Goal: Find specific page/section: Find specific page/section

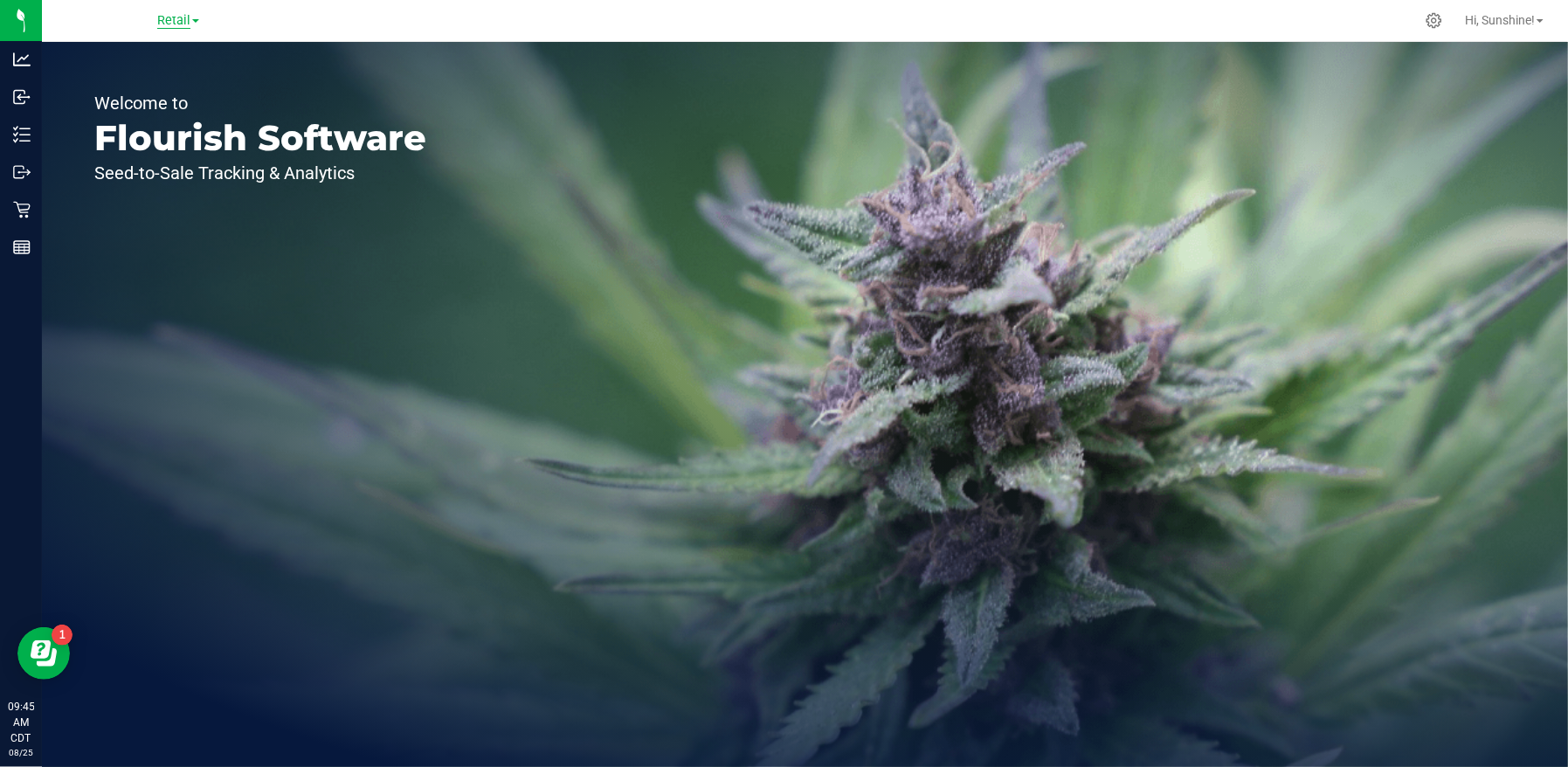
click at [176, 22] on span "Retail" at bounding box center [174, 20] width 33 height 16
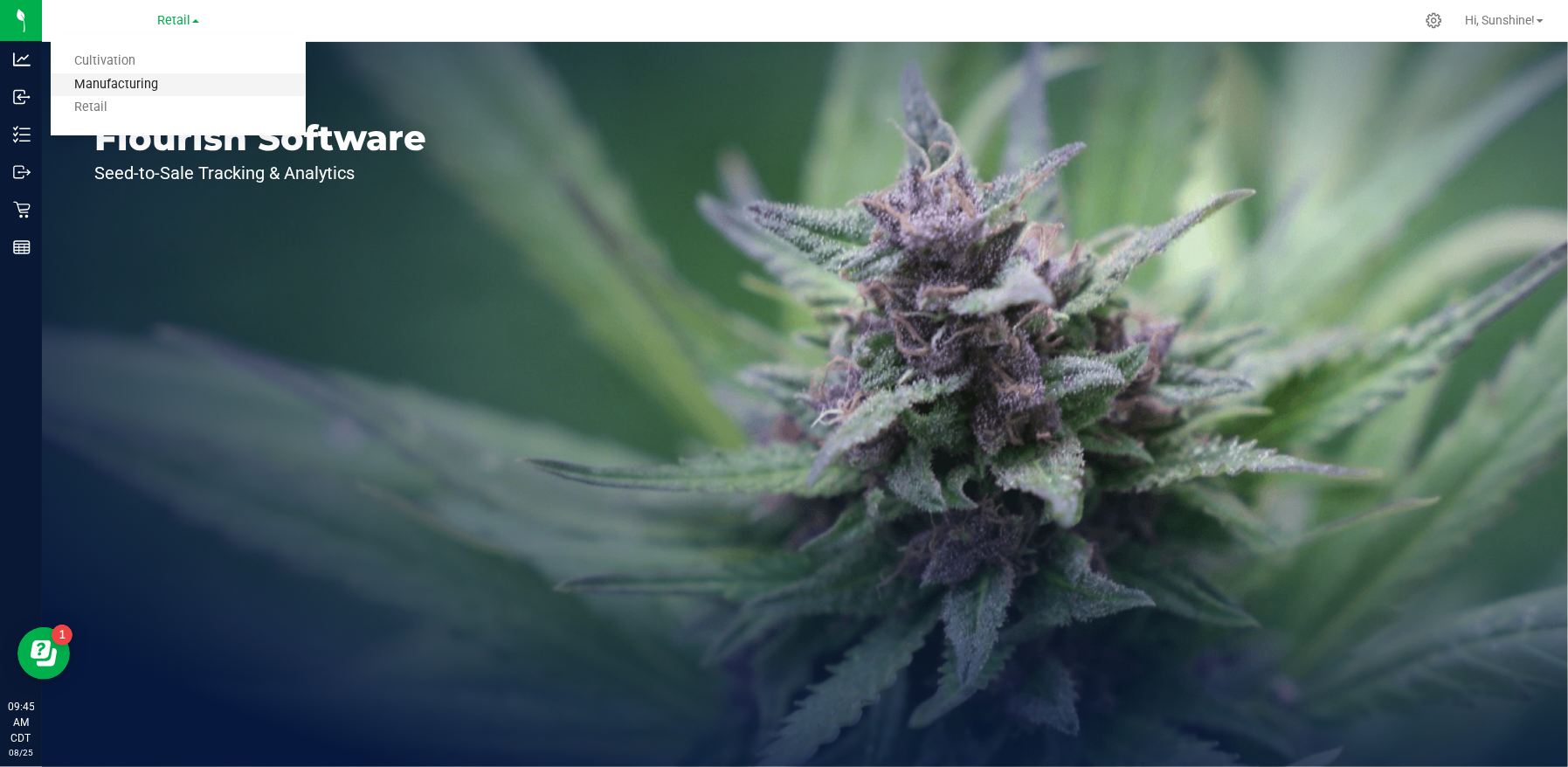
click at [175, 85] on link "Manufacturing" at bounding box center [178, 85] width 255 height 24
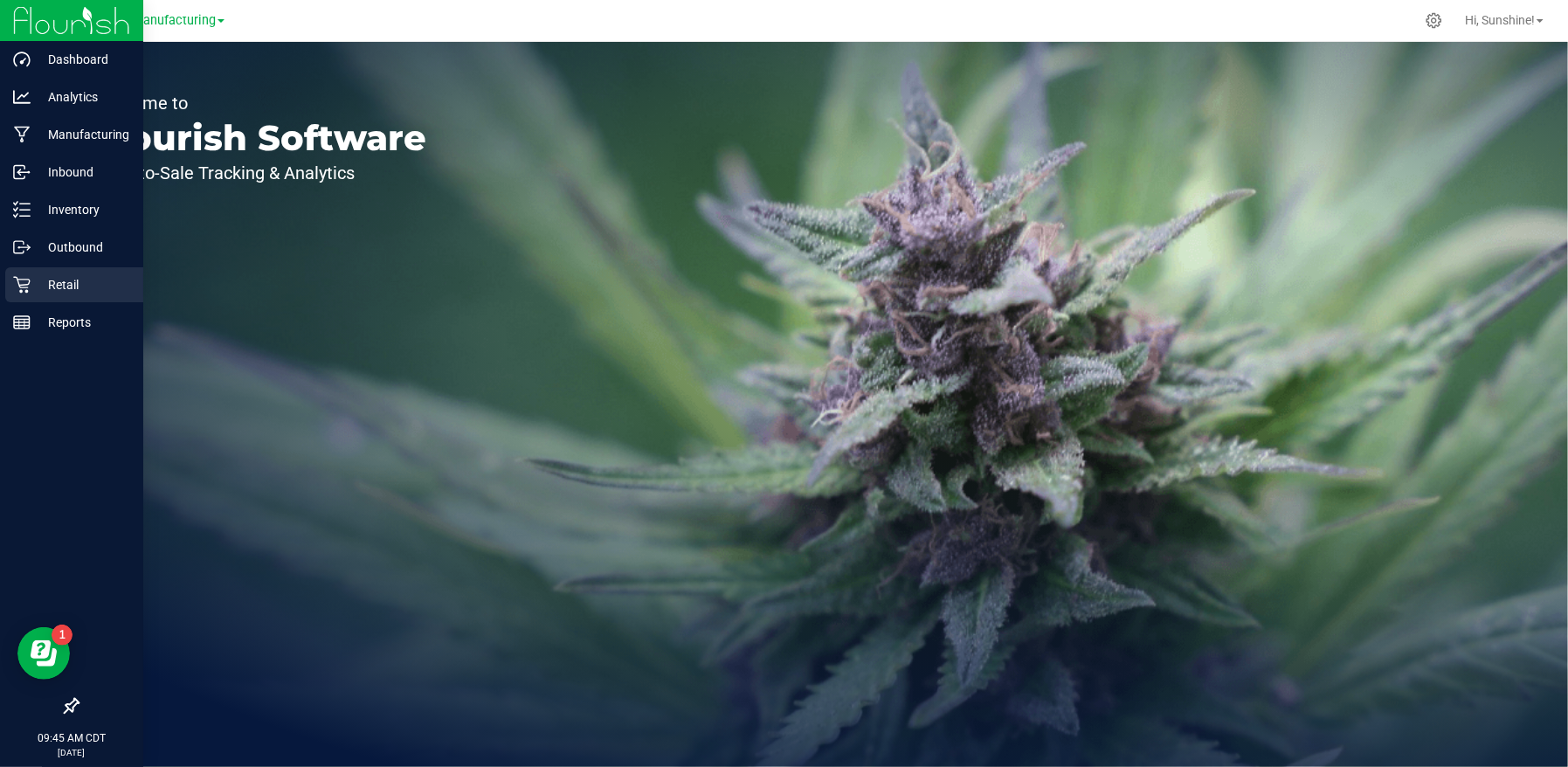
click at [32, 284] on p "Retail" at bounding box center [82, 285] width 105 height 21
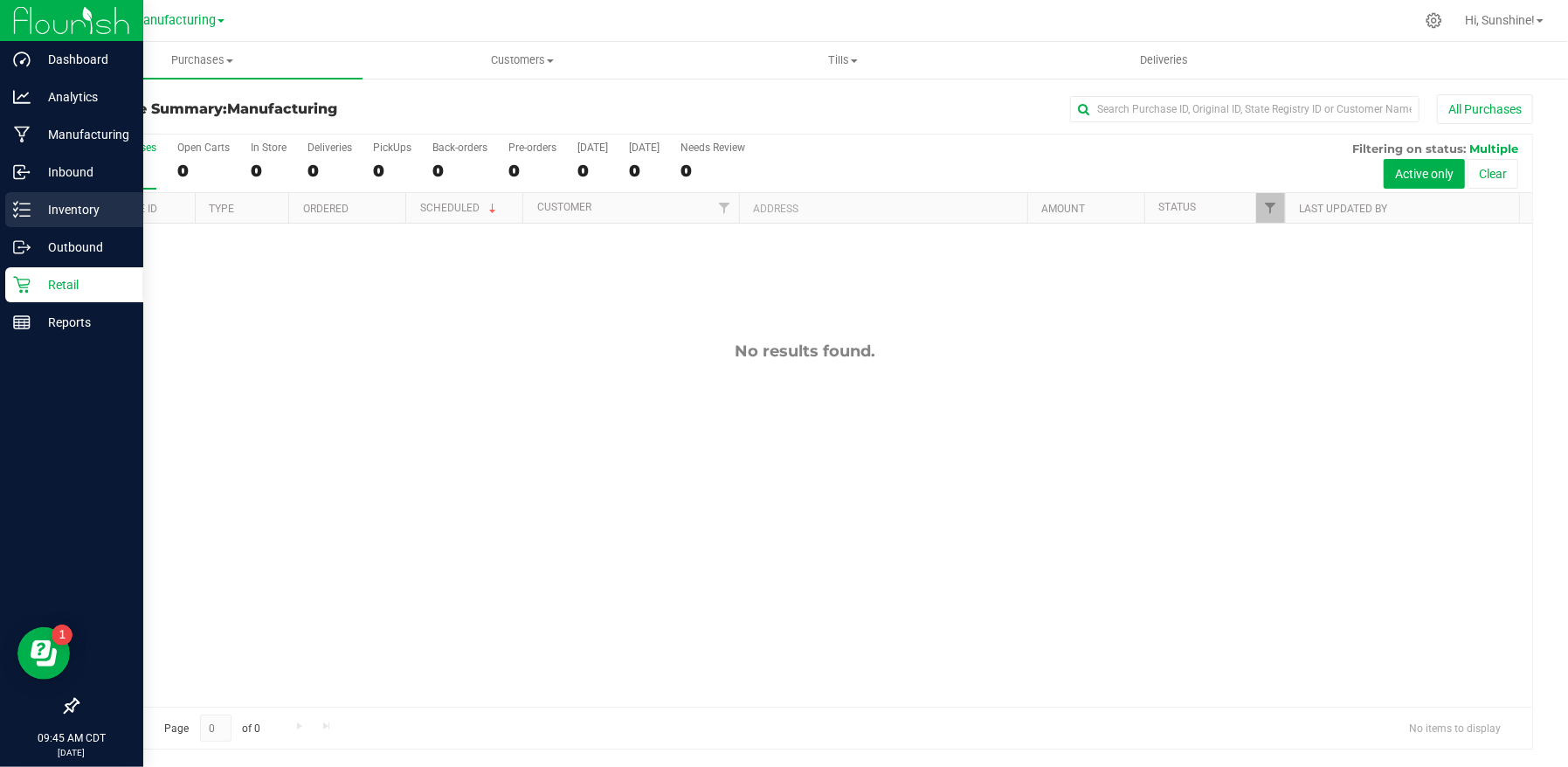
click at [53, 215] on p "Inventory" at bounding box center [82, 210] width 105 height 21
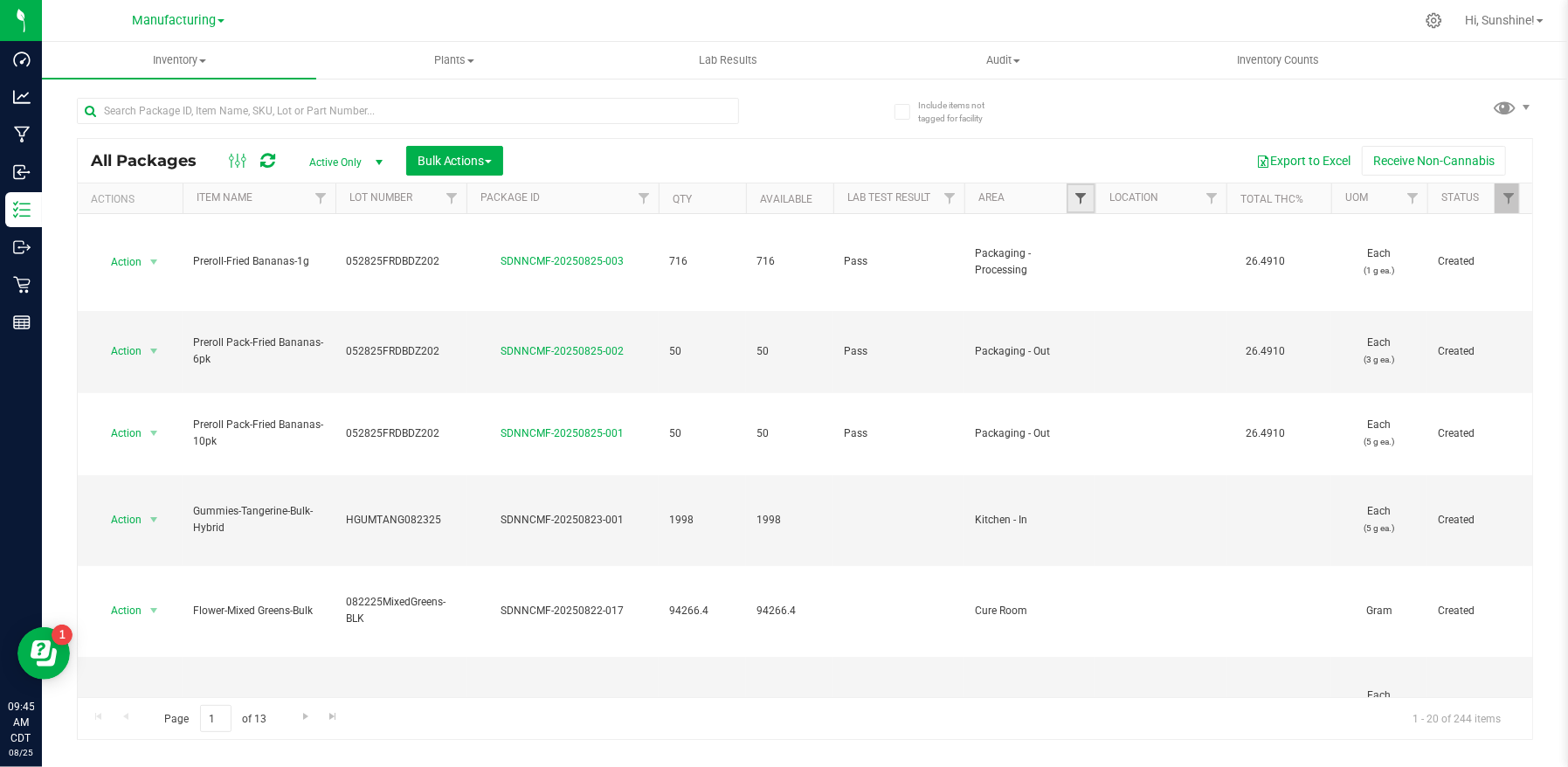
click at [1082, 195] on span "Filter" at bounding box center [1080, 198] width 14 height 14
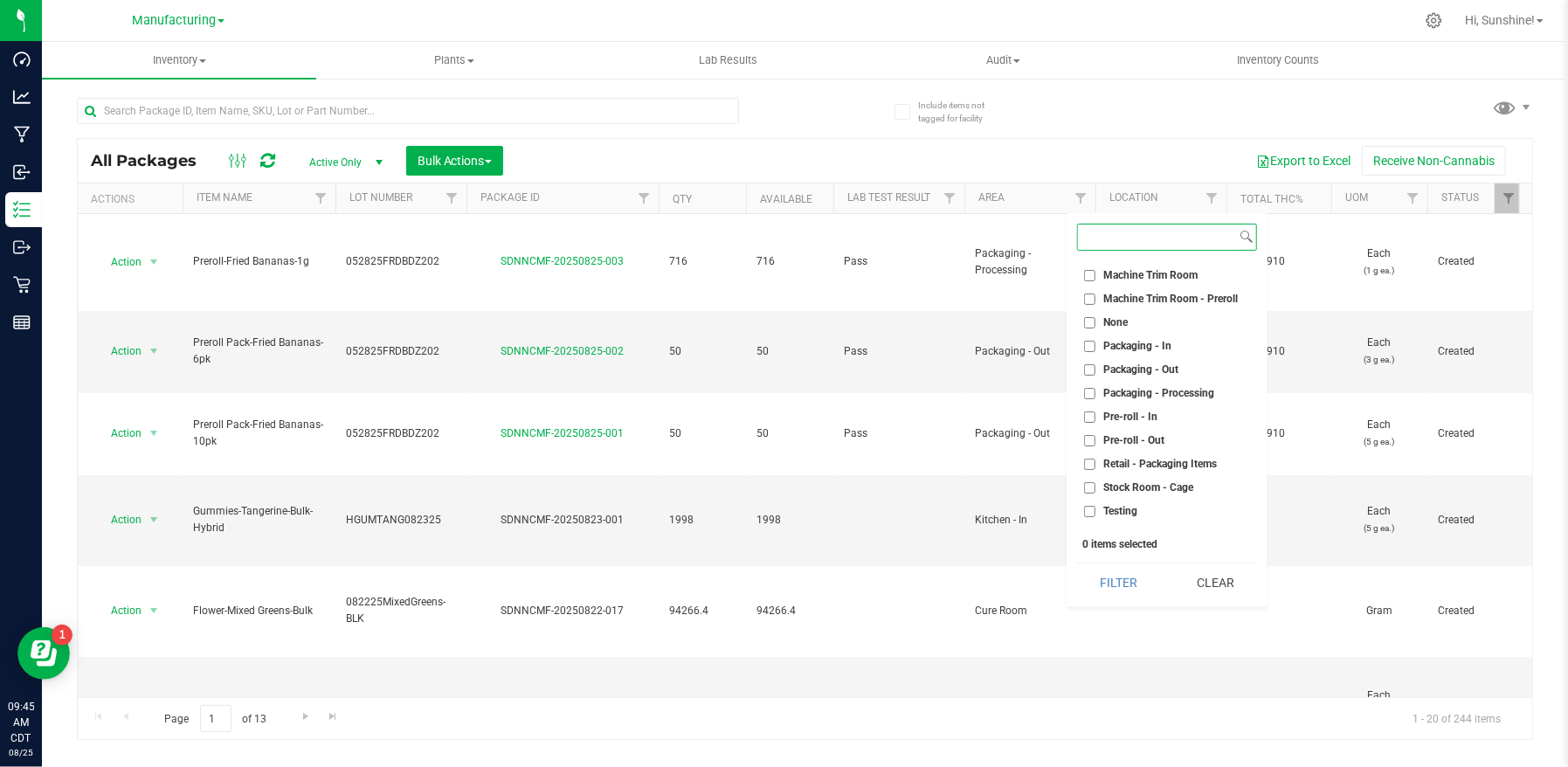
scroll to position [462, 0]
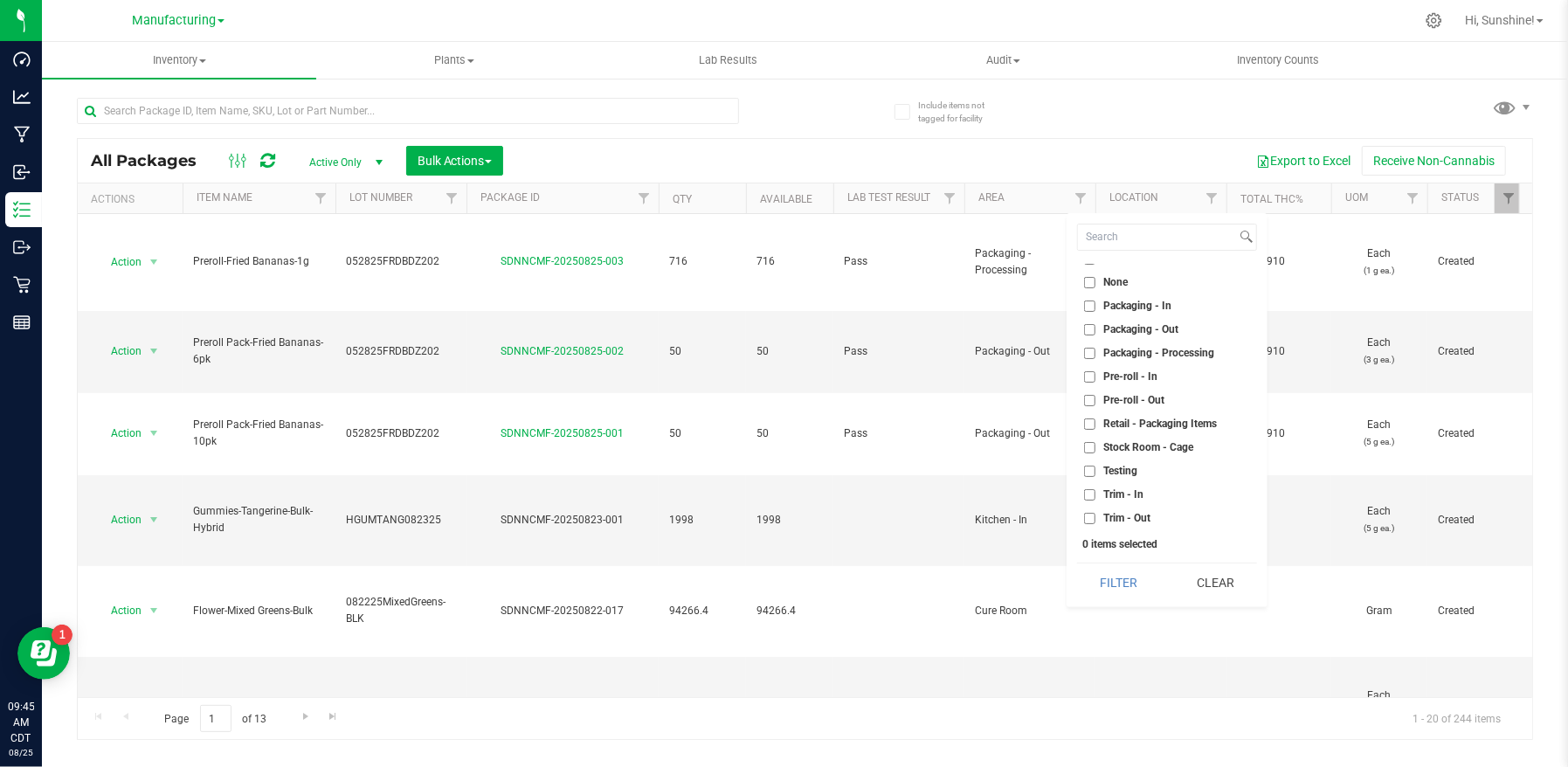
click at [1087, 327] on input "Packaging - Out" at bounding box center [1089, 329] width 11 height 11
checkbox input "true"
click at [1112, 574] on button "Filter" at bounding box center [1119, 583] width 84 height 38
